Goal: Register for event/course

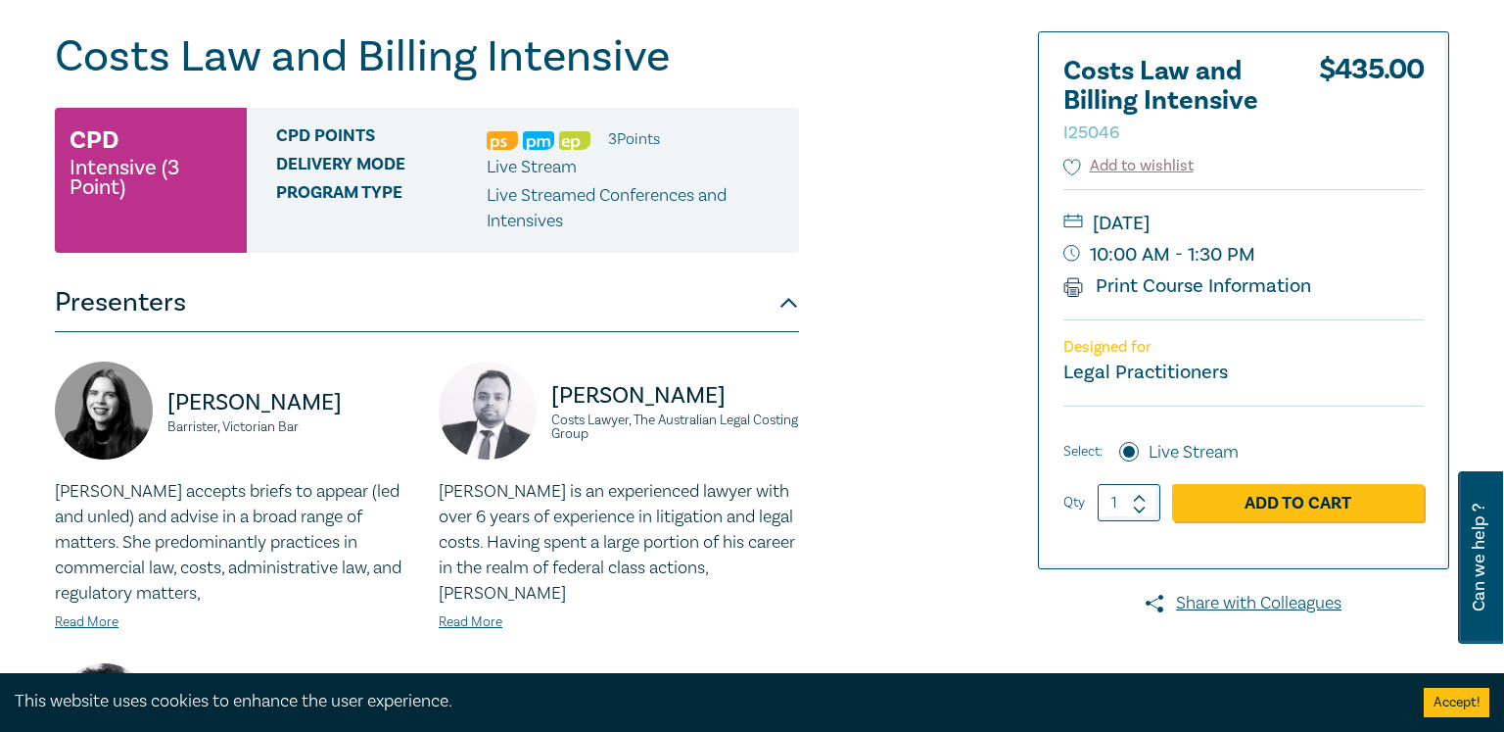
scroll to position [188, 0]
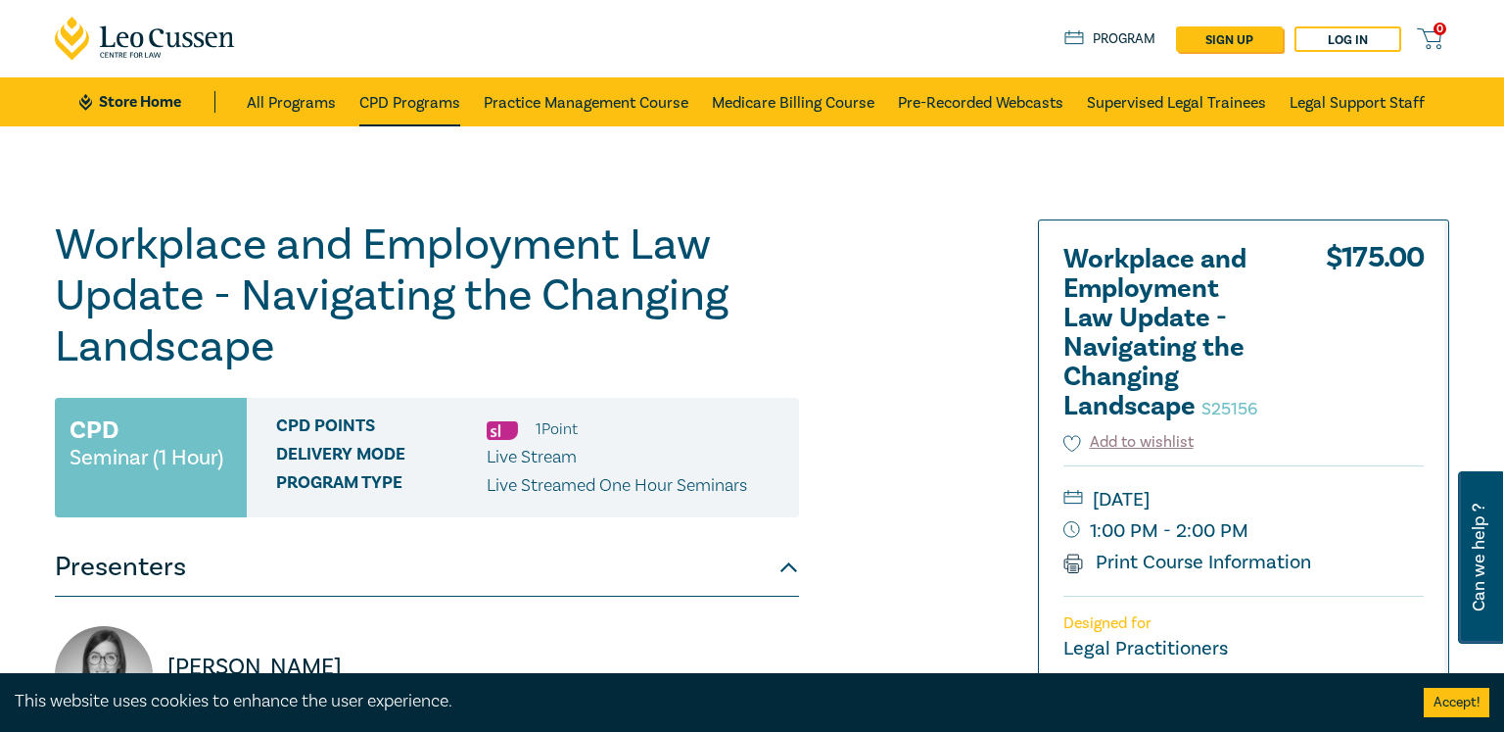
scroll to position [26, 0]
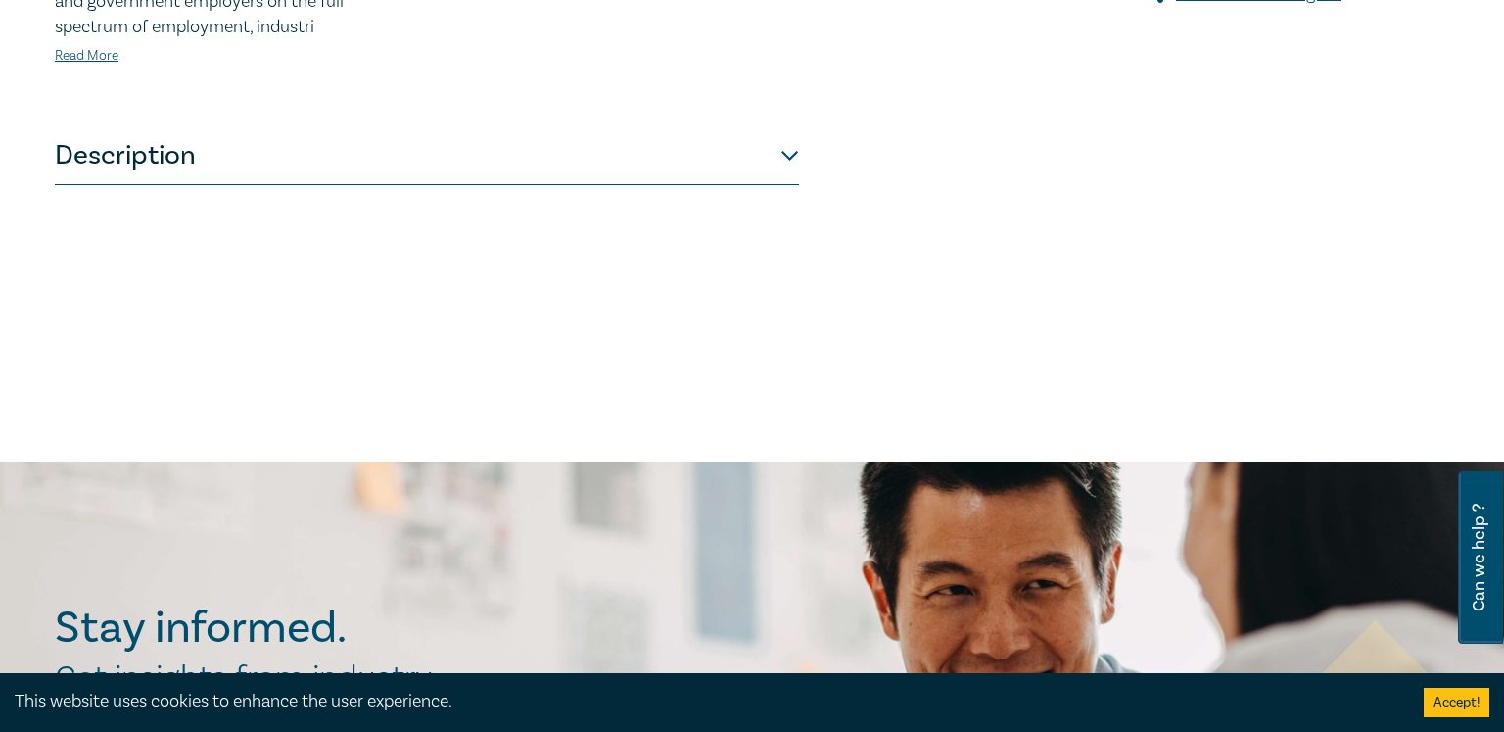
scroll to position [842, 0]
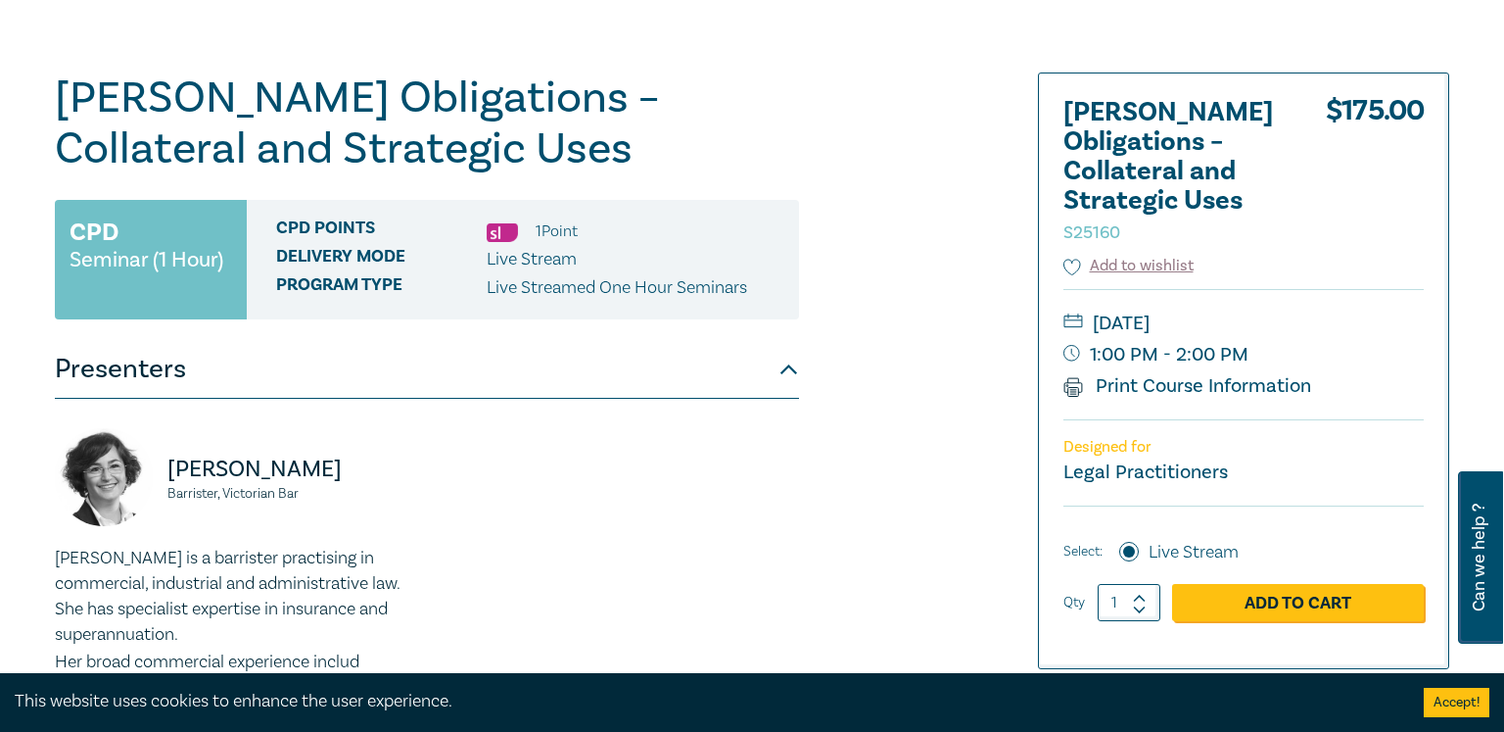
scroll to position [152, 0]
